Goal: Task Accomplishment & Management: Use online tool/utility

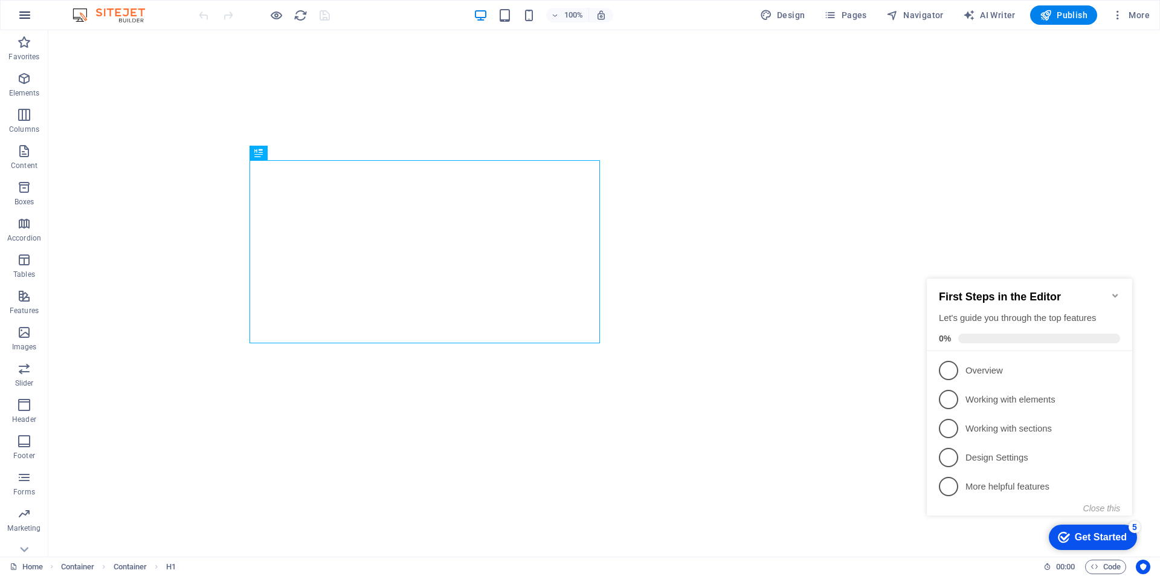
click at [22, 15] on icon "button" at bounding box center [25, 15] width 15 height 15
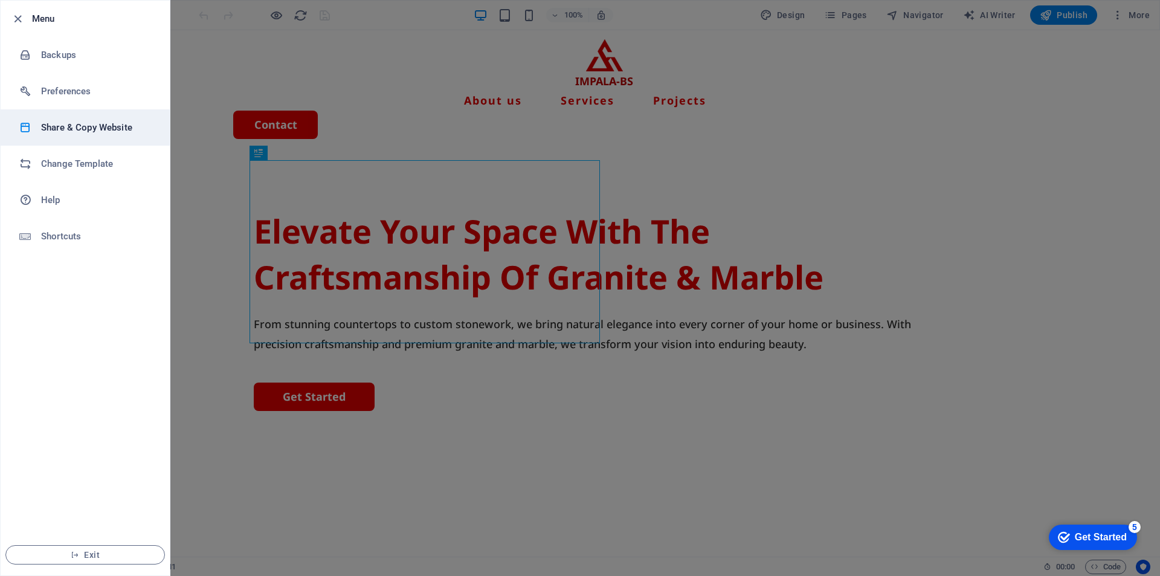
click at [0, 0] on h6 "Share & Copy Website" at bounding box center [0, 0] width 0 height 0
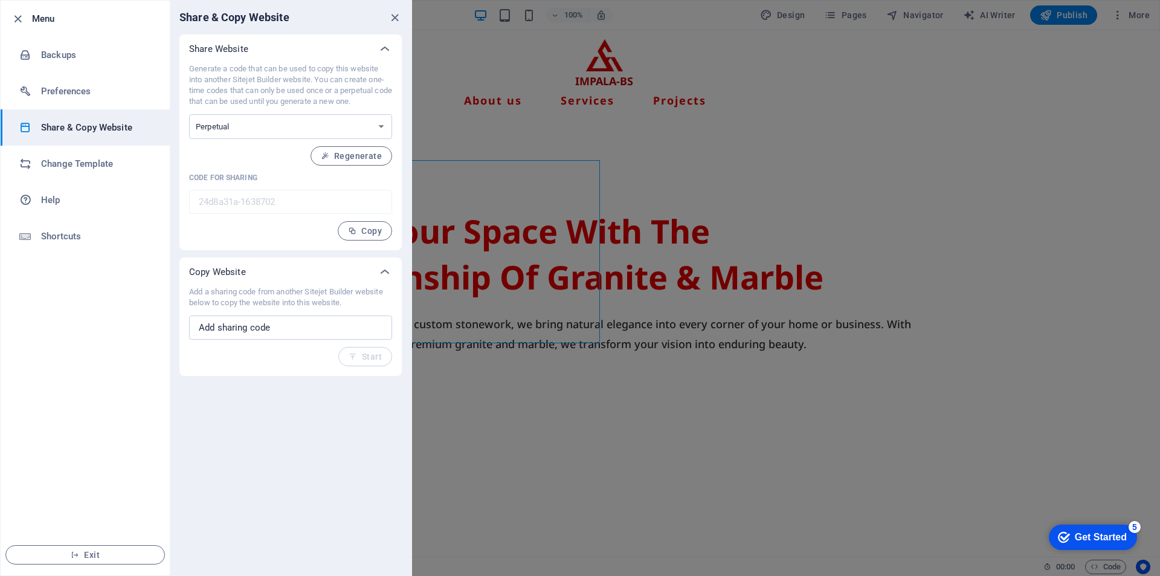
click at [0, 0] on div at bounding box center [0, 0] width 0 height 0
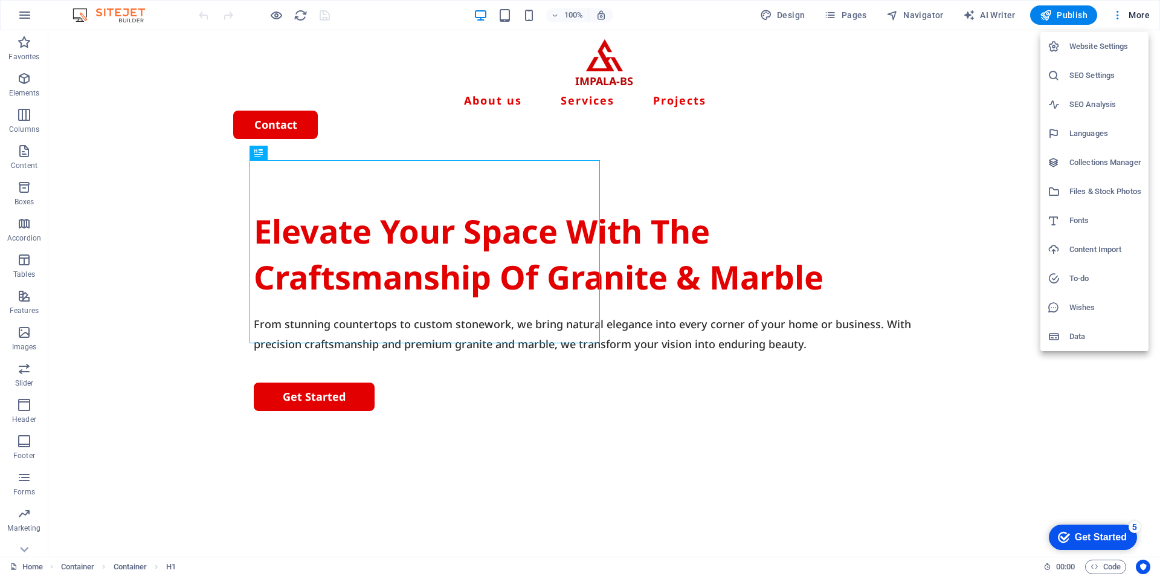
click at [1119, 18] on div at bounding box center [580, 288] width 1160 height 576
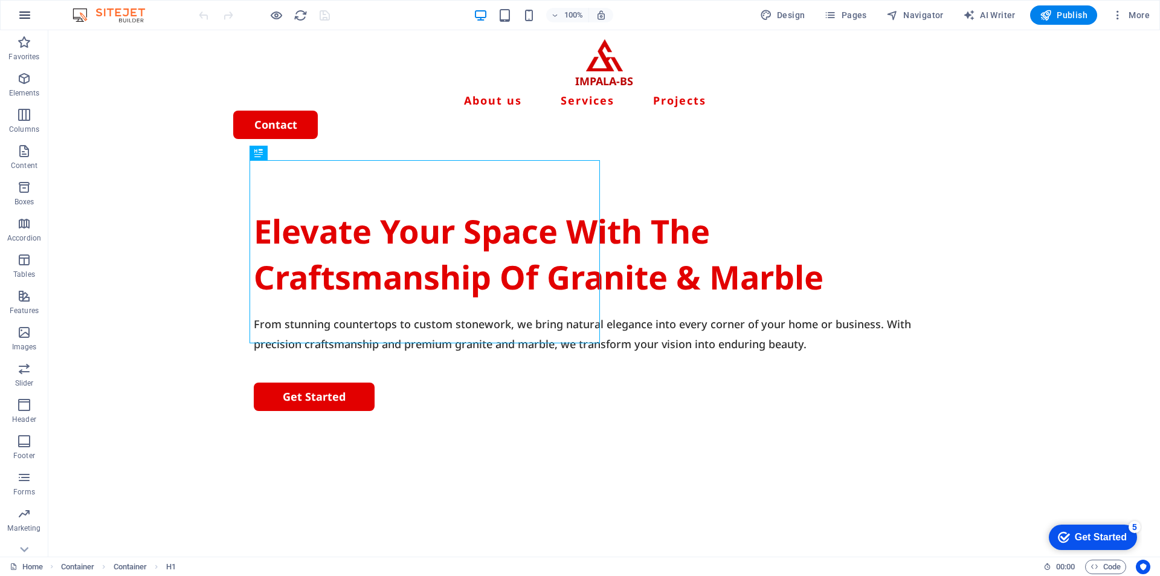
click at [20, 17] on icon "button" at bounding box center [25, 15] width 15 height 15
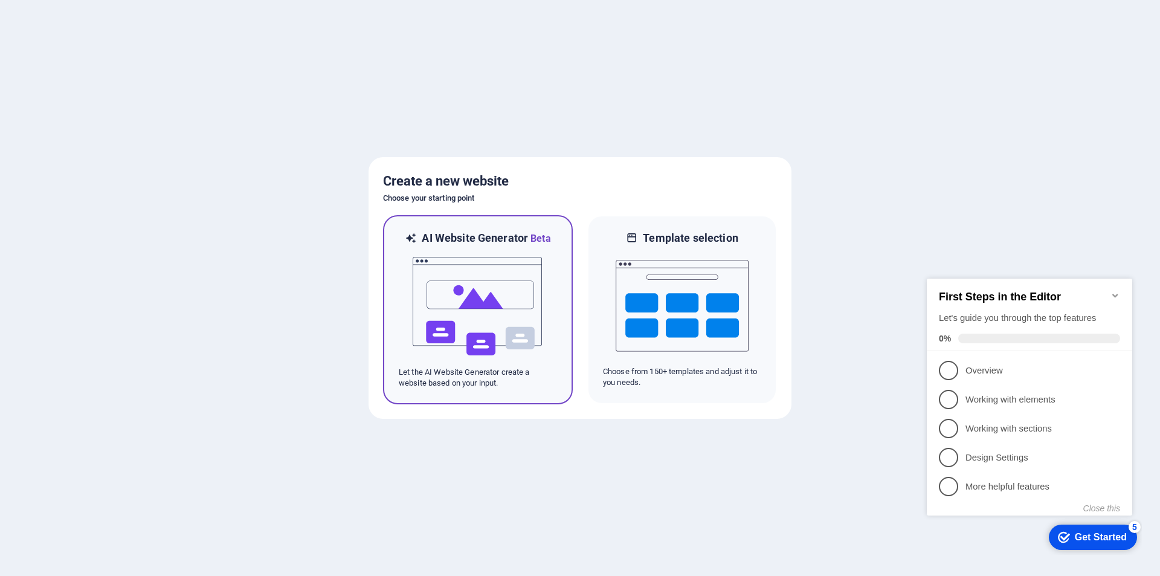
click at [467, 296] on img at bounding box center [478, 306] width 133 height 121
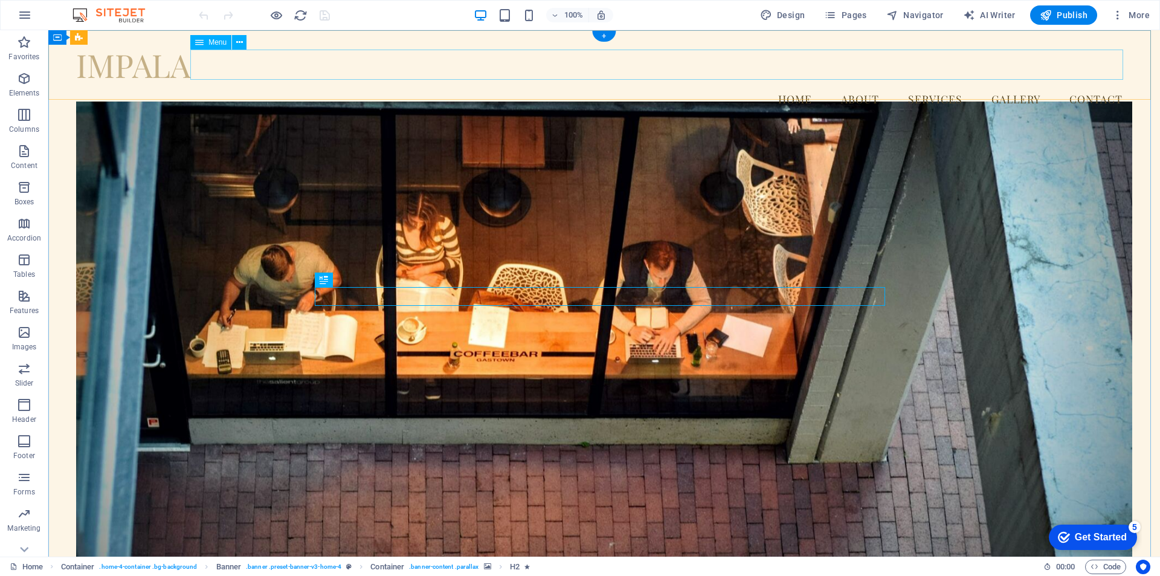
click at [547, 84] on nav "Home About Services Gallery Contact" at bounding box center [604, 99] width 1056 height 30
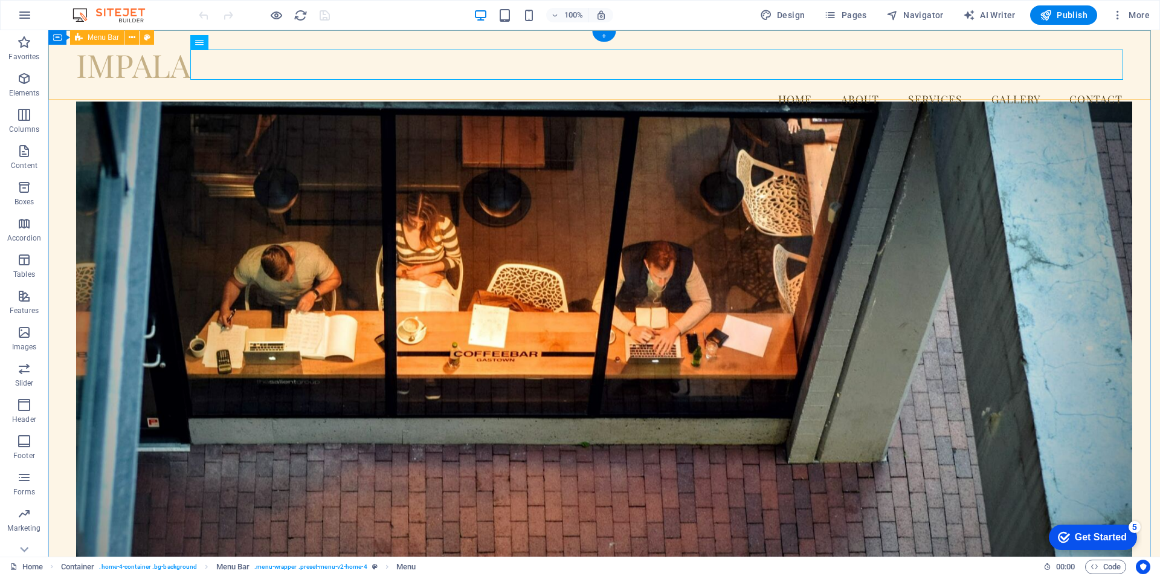
click at [512, 84] on div "IMPALA Menu Home About Services Gallery Contact" at bounding box center [604, 79] width 1112 height 99
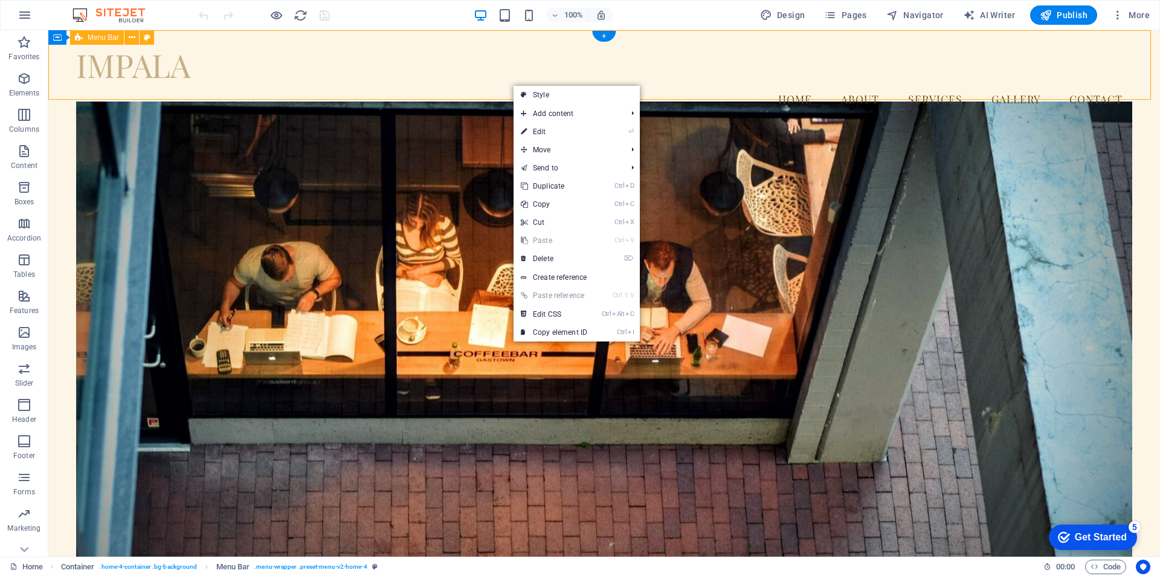
click at [485, 88] on div "IMPALA Menu Home About Services Gallery Contact" at bounding box center [604, 79] width 1112 height 99
drag, startPoint x: 485, startPoint y: 88, endPoint x: 125, endPoint y: 111, distance: 360.9
click at [486, 88] on div "IMPALA Menu Home About Services Gallery Contact" at bounding box center [604, 79] width 1112 height 99
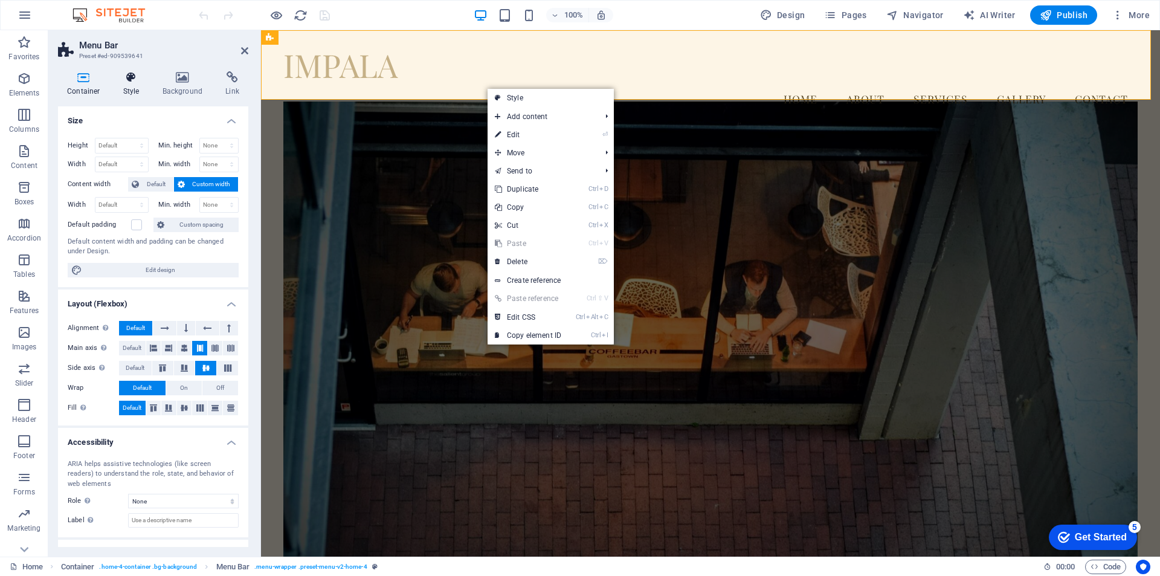
click at [135, 85] on h4 "Style" at bounding box center [133, 83] width 39 height 25
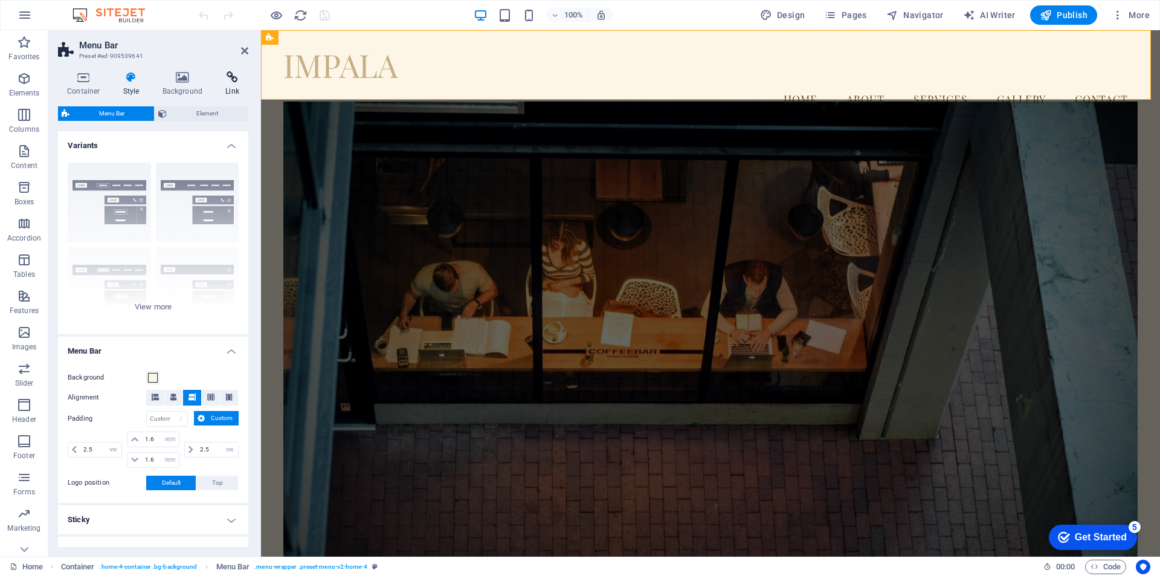
click at [246, 85] on h4 "Link" at bounding box center [232, 83] width 32 height 25
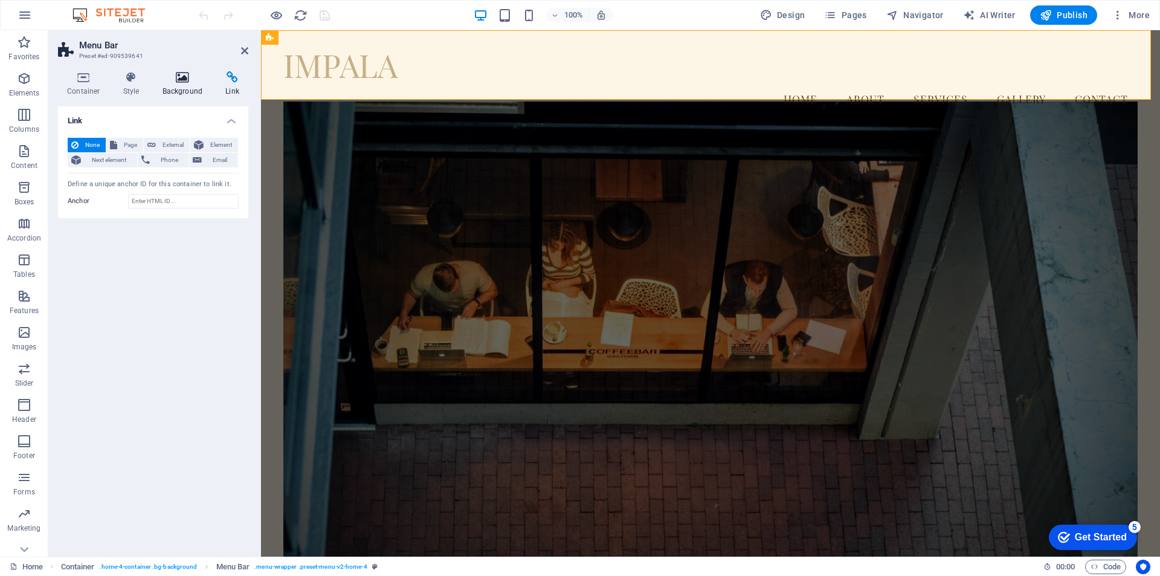
click at [170, 80] on icon at bounding box center [182, 77] width 59 height 12
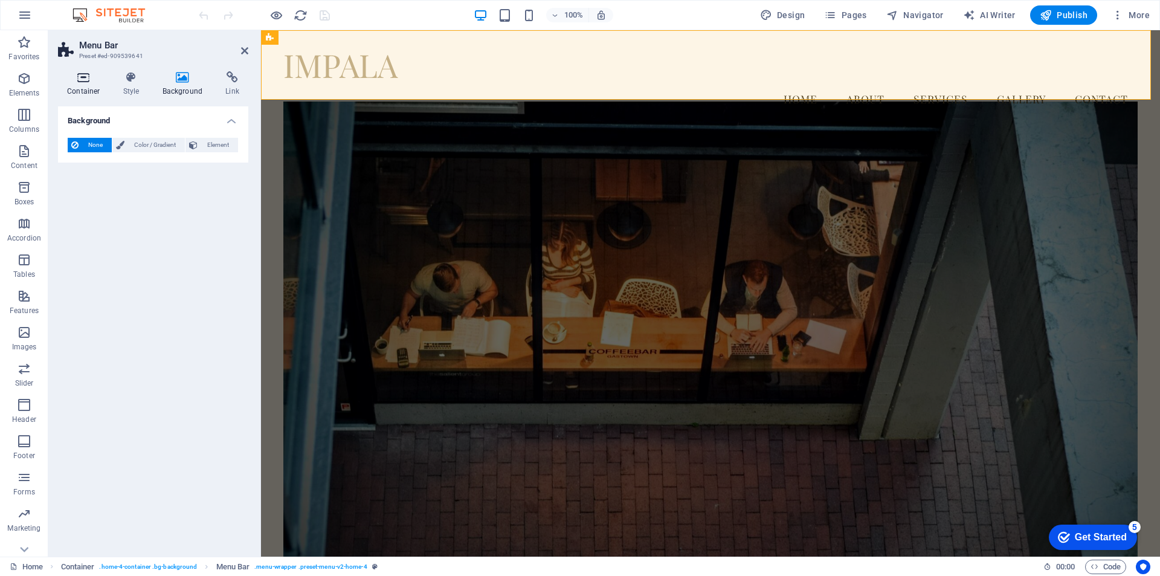
click at [106, 81] on icon at bounding box center [83, 77] width 51 height 12
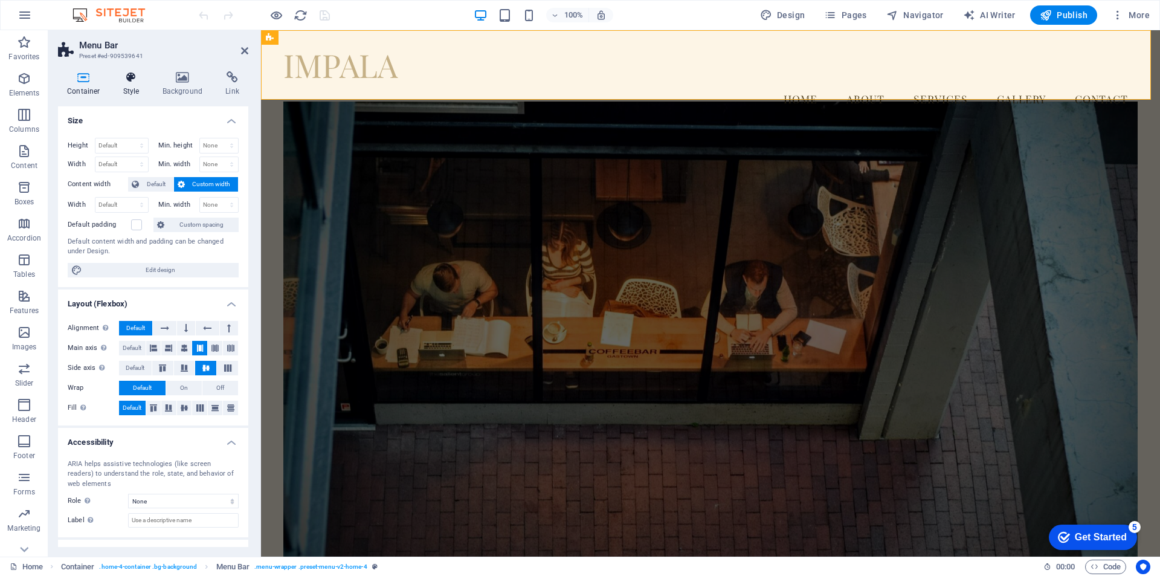
click at [134, 86] on h4 "Style" at bounding box center [133, 83] width 39 height 25
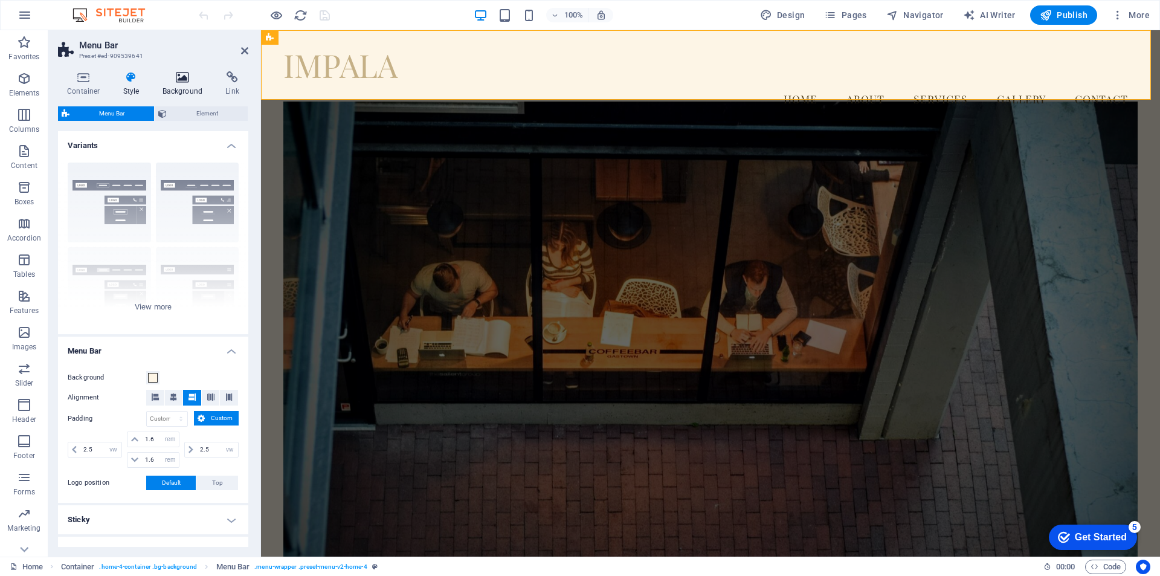
click at [182, 81] on icon at bounding box center [182, 77] width 59 height 12
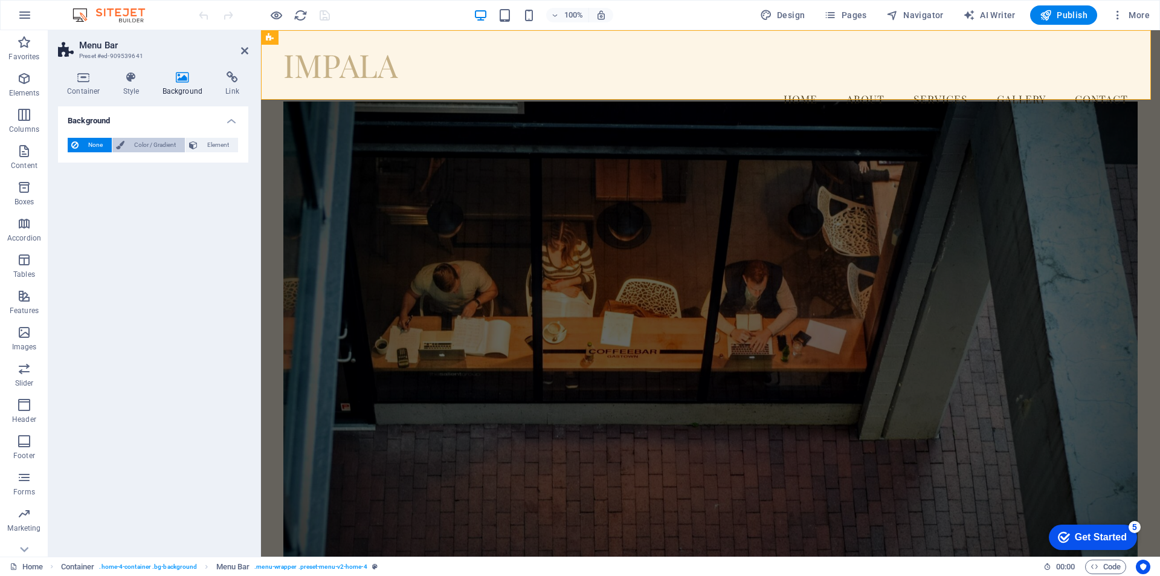
click at [157, 144] on span "Color / Gradient" at bounding box center [154, 145] width 53 height 15
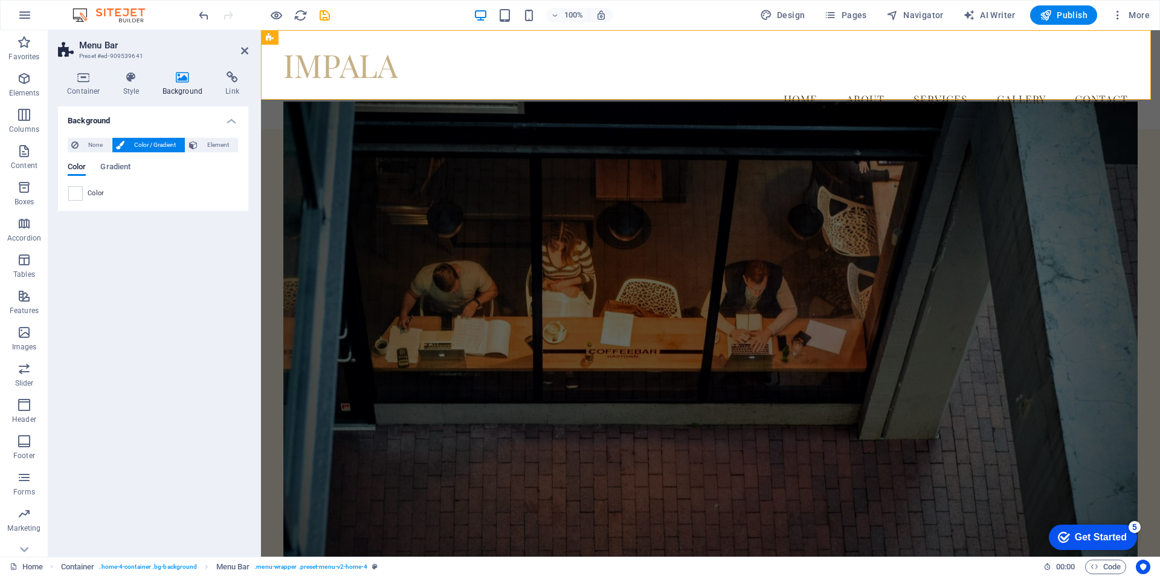
click at [155, 74] on icon at bounding box center [182, 77] width 59 height 12
click at [129, 81] on icon at bounding box center [131, 77] width 34 height 12
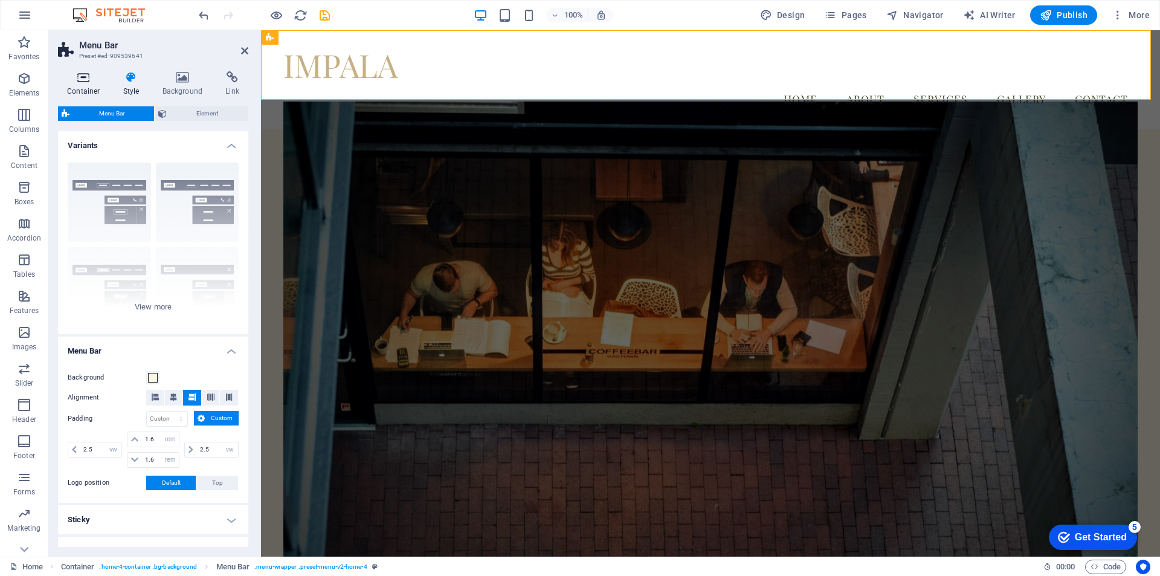
click at [76, 83] on icon at bounding box center [83, 77] width 51 height 12
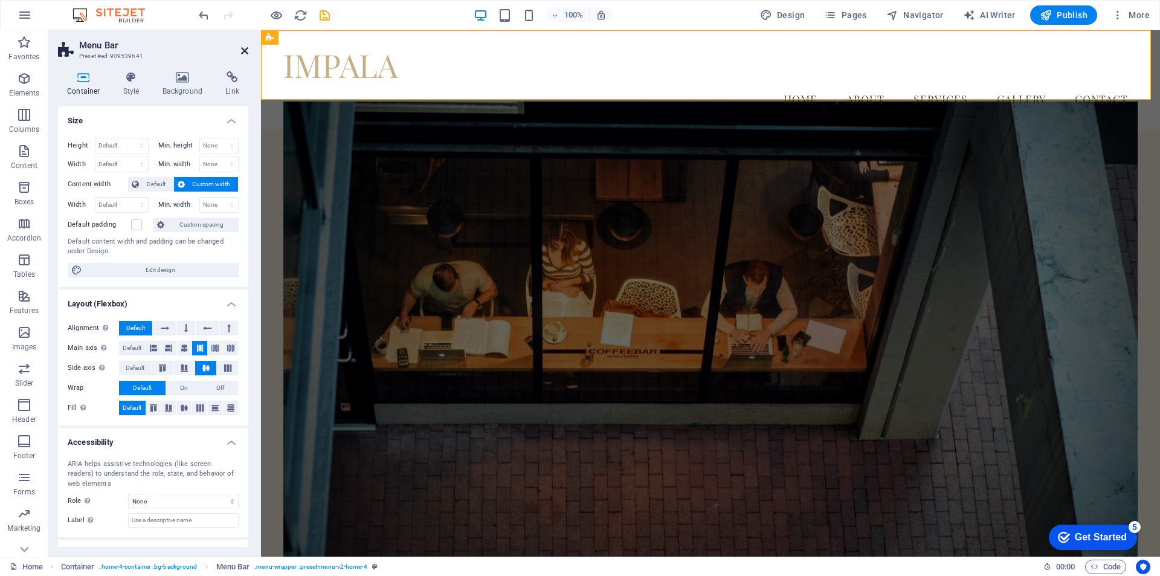
click at [244, 51] on icon at bounding box center [244, 51] width 7 height 10
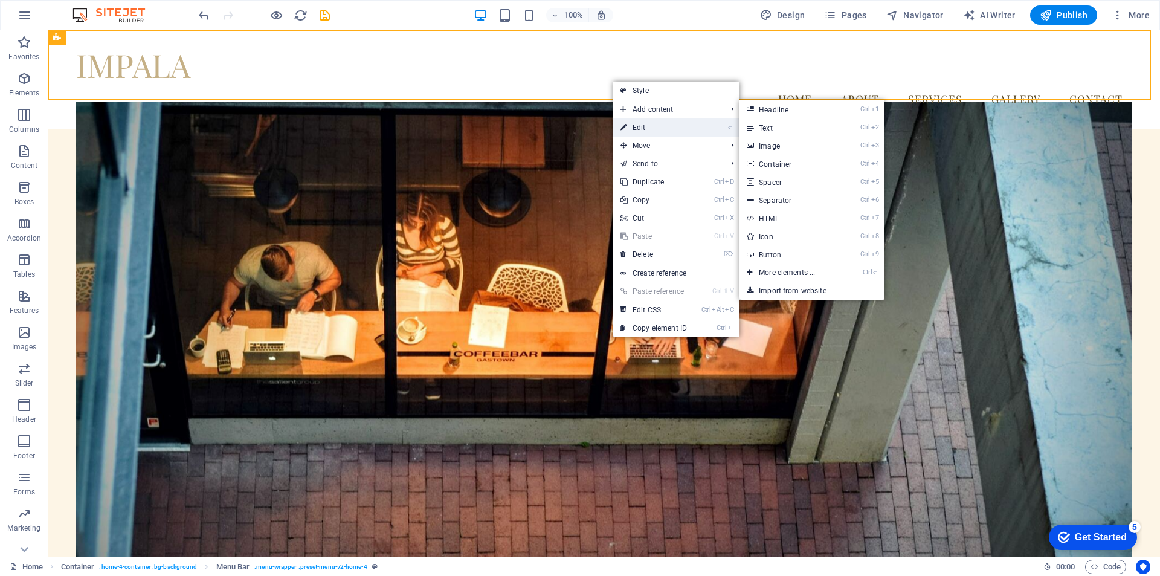
click at [644, 126] on link "⏎ Edit" at bounding box center [653, 127] width 81 height 18
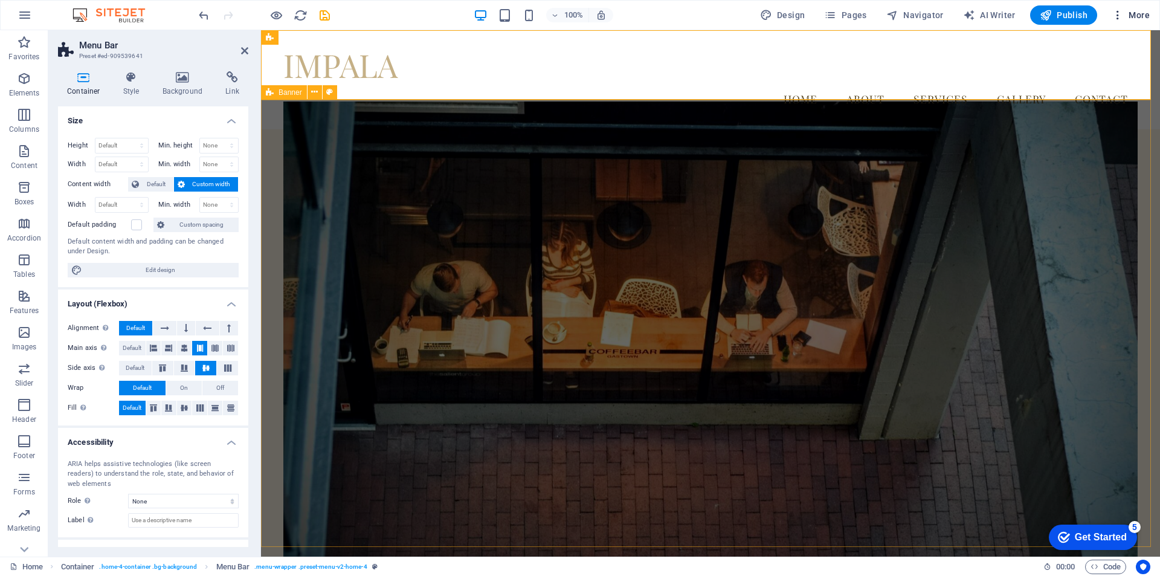
click at [0, 0] on icon "button" at bounding box center [0, 0] width 0 height 0
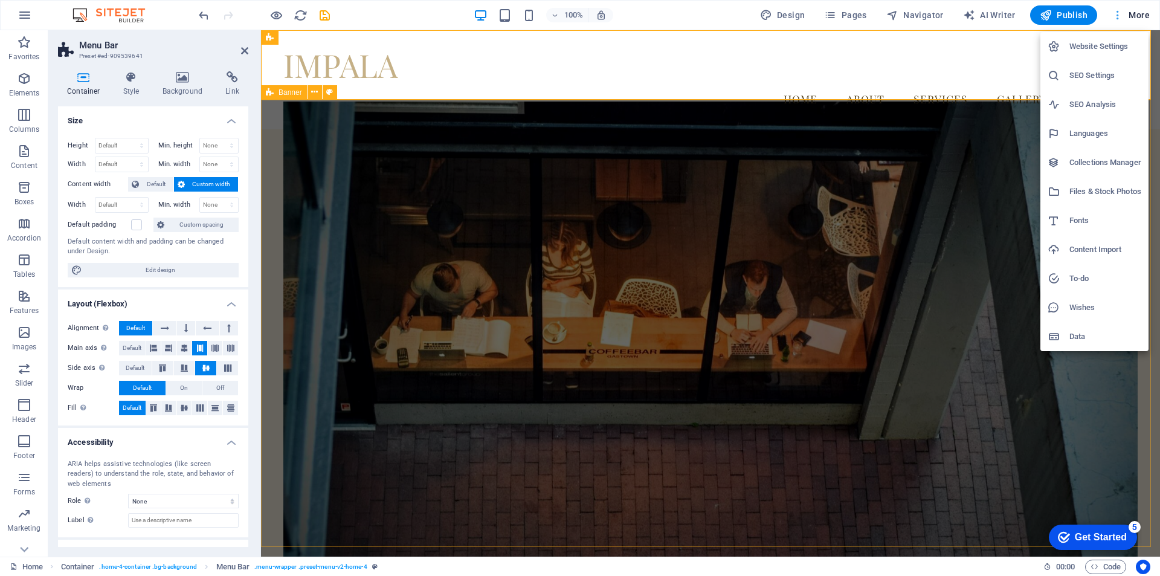
click at [1117, 15] on div at bounding box center [580, 288] width 1160 height 576
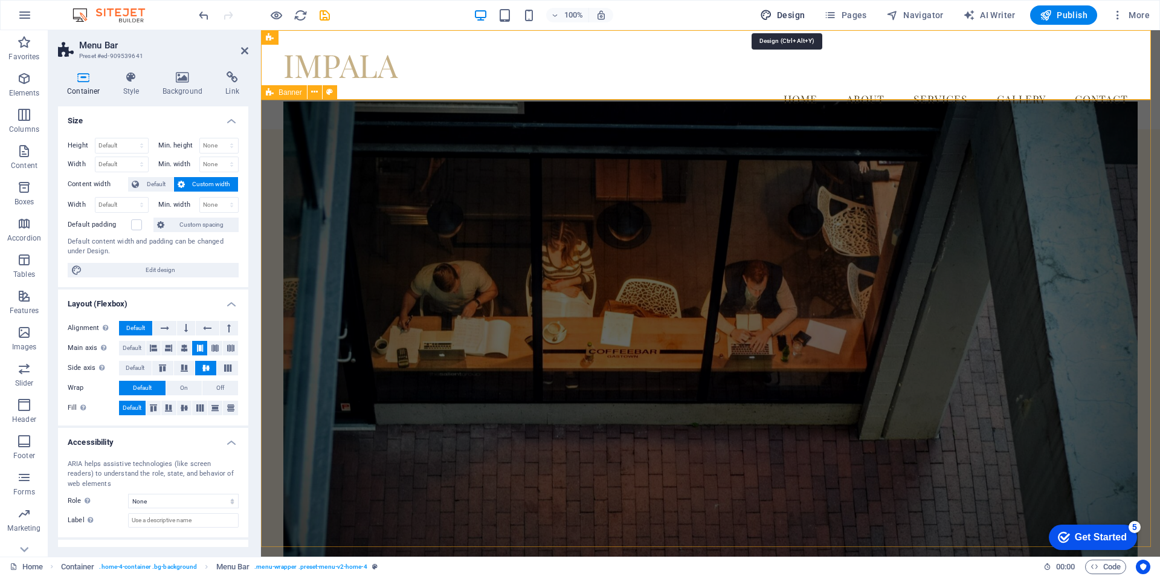
click at [787, 18] on span "Design" at bounding box center [782, 15] width 45 height 12
select select "px"
select select "200"
select select "px"
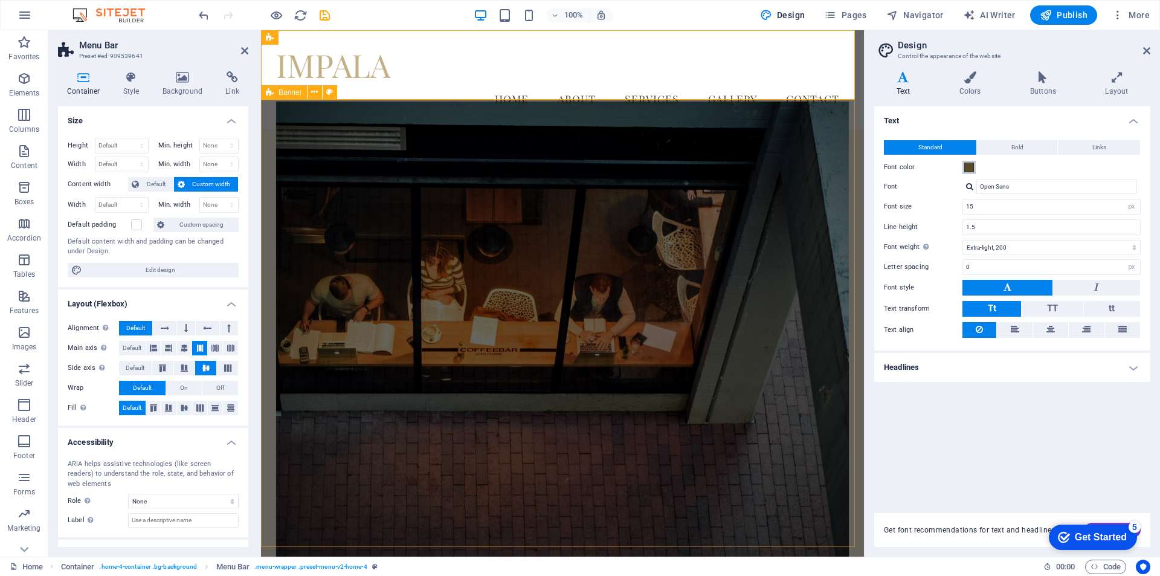
click at [970, 169] on span at bounding box center [969, 168] width 10 height 10
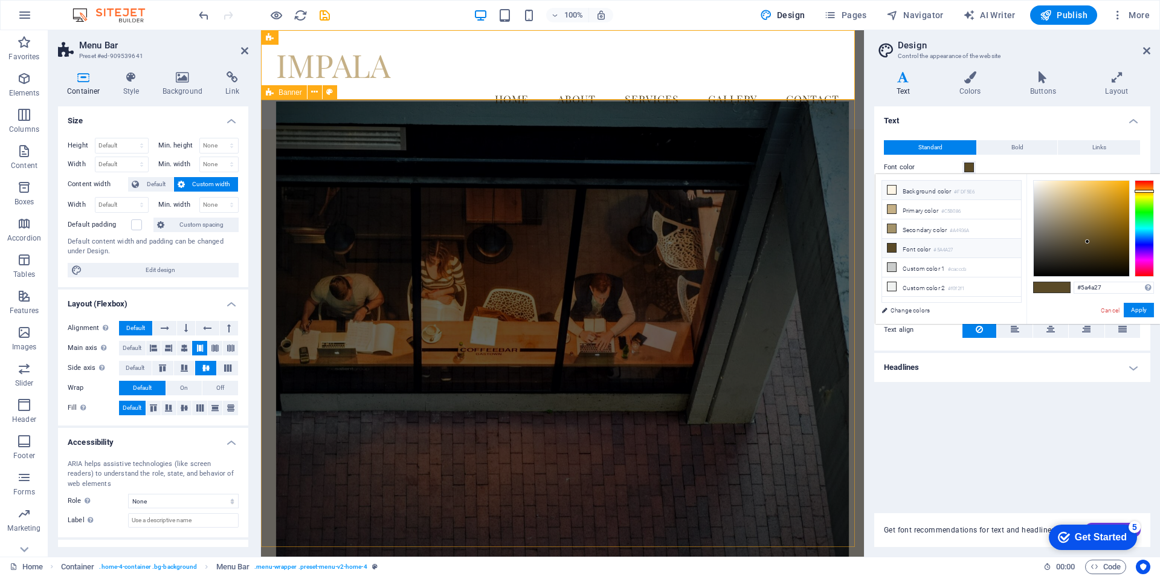
click at [967, 193] on small "#FDF5E6" at bounding box center [964, 192] width 21 height 8
drag, startPoint x: 1155, startPoint y: 187, endPoint x: 1148, endPoint y: 186, distance: 7.4
click at [1154, 173] on body "IMPALA Home Favorites Elements Columns Content Boxes Accordion Tables Features …" at bounding box center [580, 288] width 1160 height 576
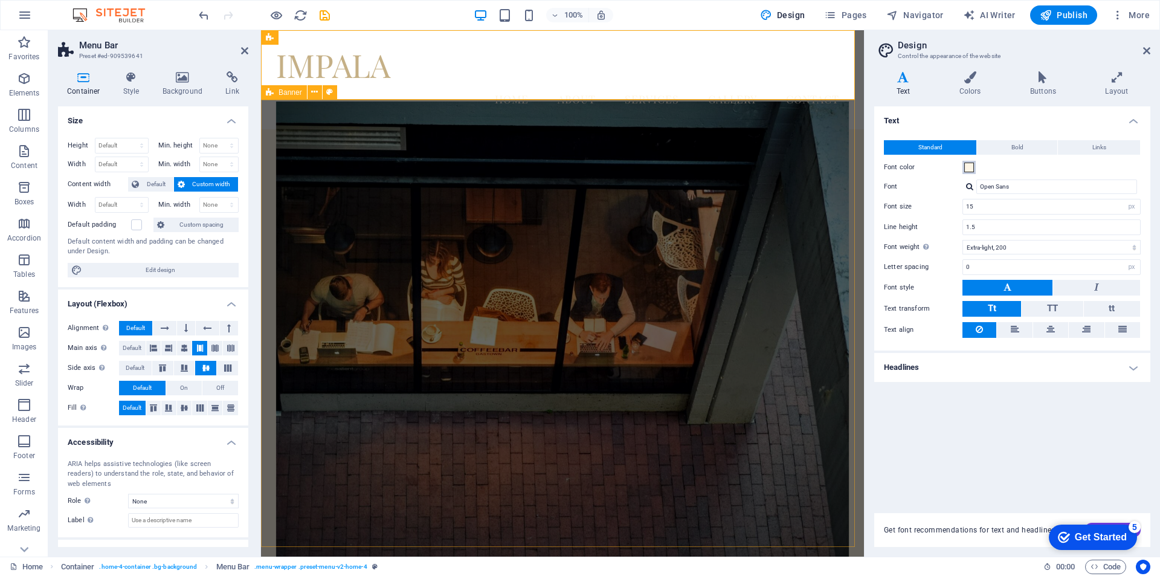
click at [967, 166] on span at bounding box center [969, 168] width 10 height 10
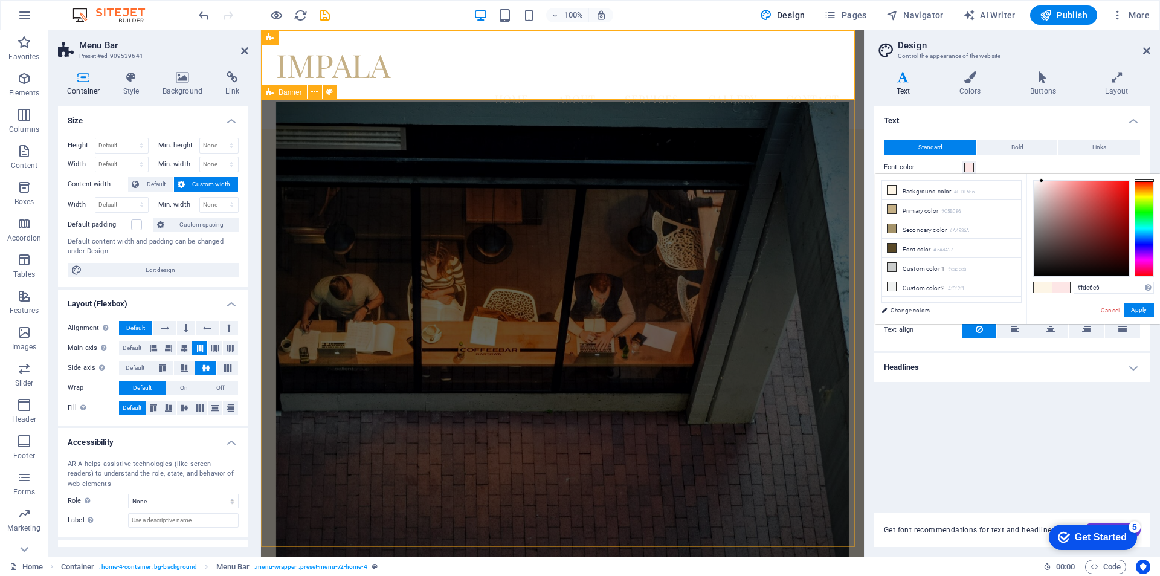
drag, startPoint x: 1144, startPoint y: 190, endPoint x: 1146, endPoint y: 179, distance: 11.1
click at [1146, 179] on div at bounding box center [1144, 180] width 19 height 3
drag, startPoint x: 1107, startPoint y: 196, endPoint x: 1114, endPoint y: 196, distance: 6.6
click at [1114, 196] on div at bounding box center [1081, 228] width 95 height 95
drag, startPoint x: 1114, startPoint y: 198, endPoint x: 1120, endPoint y: 208, distance: 12.2
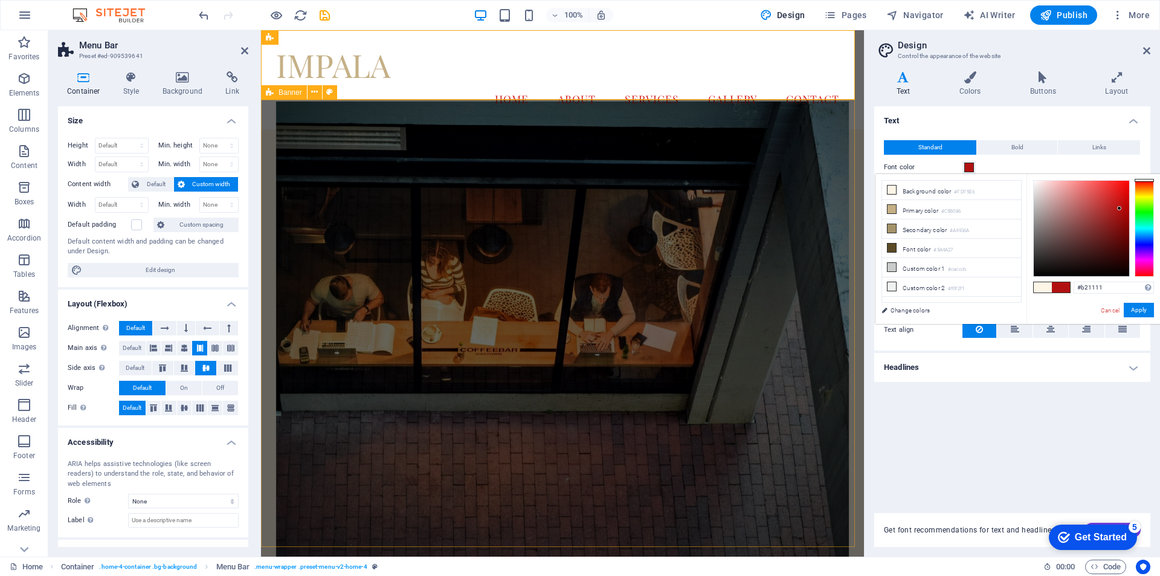
click at [1120, 208] on div at bounding box center [1119, 208] width 4 height 4
drag, startPoint x: 1119, startPoint y: 208, endPoint x: 1122, endPoint y: 243, distance: 34.6
click at [1122, 236] on div at bounding box center [1119, 233] width 4 height 4
drag, startPoint x: 1076, startPoint y: 213, endPoint x: 1054, endPoint y: 204, distance: 23.9
click at [1054, 204] on div at bounding box center [1081, 228] width 95 height 95
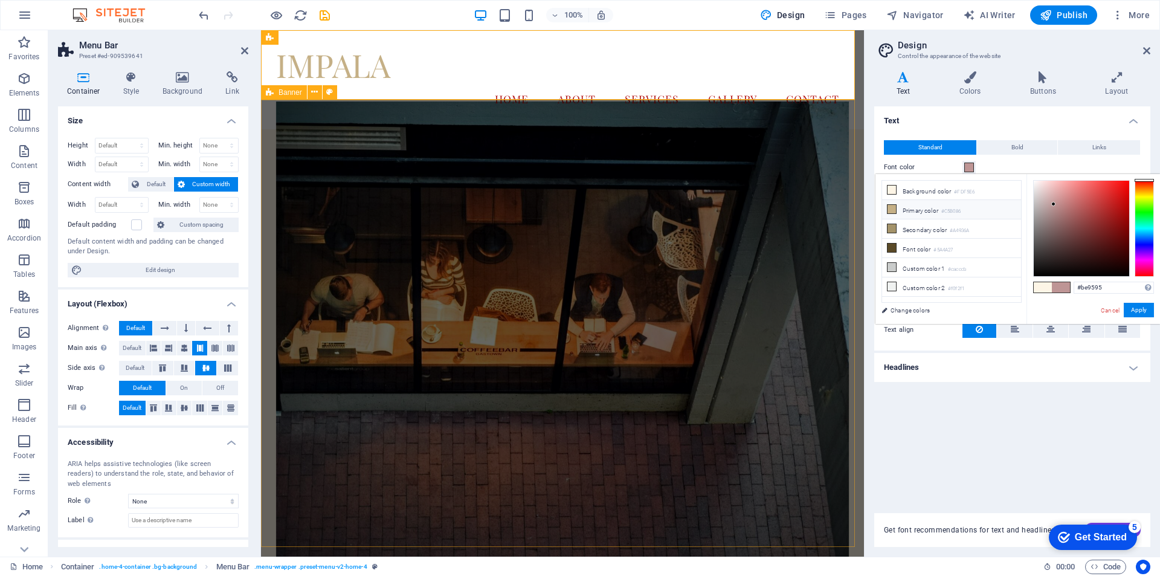
type input "#560606"
